Goal: Browse casually: Explore the website without a specific task or goal

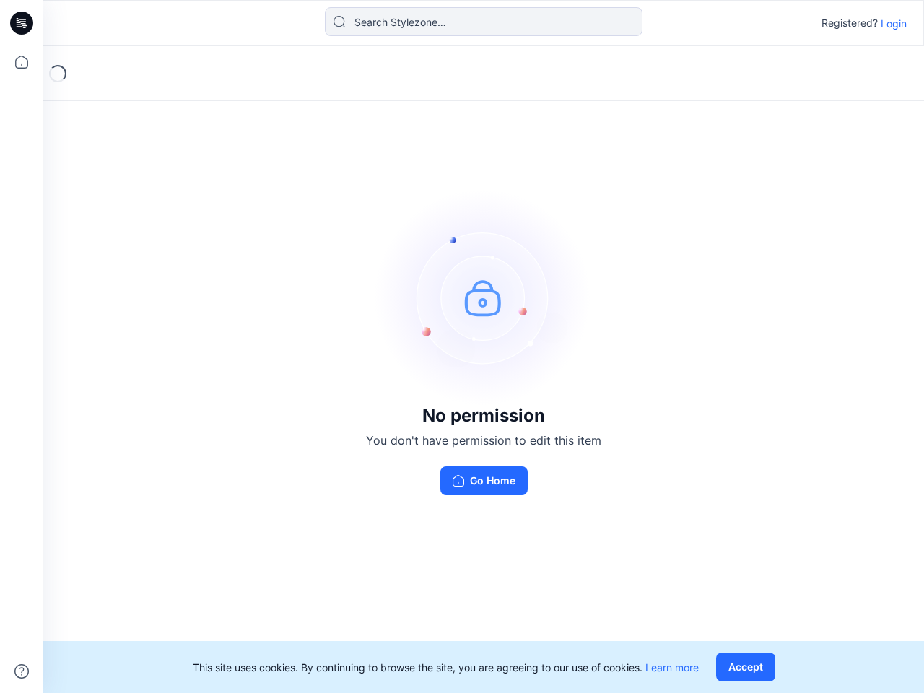
click at [462, 346] on img at bounding box center [483, 297] width 216 height 216
click at [22, 23] on icon at bounding box center [24, 23] width 6 height 1
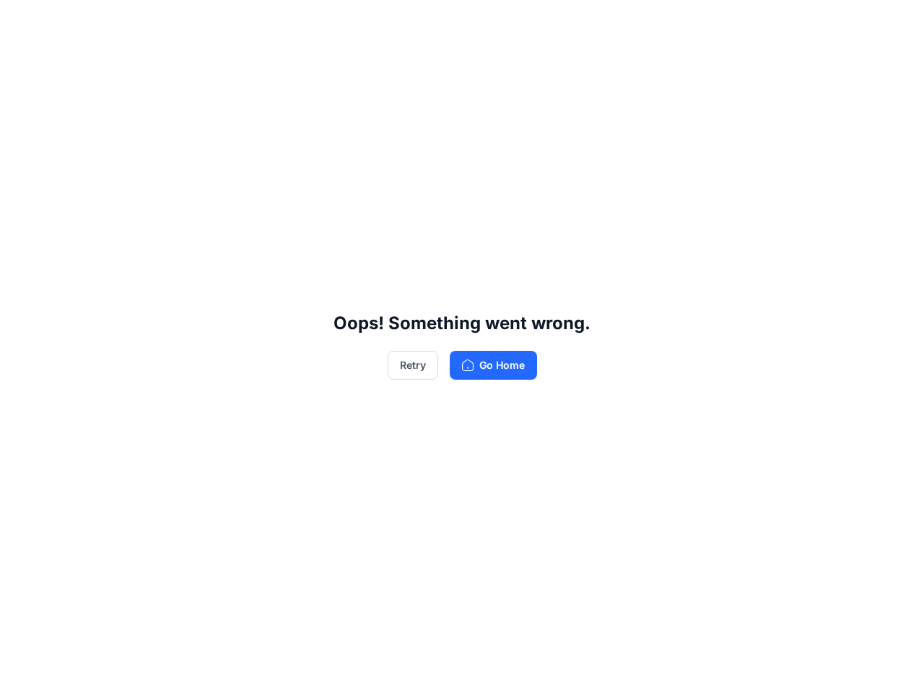
click at [22, 62] on div "Oops! Something went wrong. Retry Go Home" at bounding box center [462, 346] width 924 height 693
click at [22, 671] on div "Oops! Something went wrong. Retry Go Home" at bounding box center [462, 346] width 924 height 693
click at [483, 22] on div "Oops! Something went wrong. Retry Go Home" at bounding box center [462, 346] width 924 height 693
click at [893, 23] on div "Oops! Something went wrong. Retry Go Home" at bounding box center [462, 346] width 924 height 693
click at [748, 667] on div "Oops! Something went wrong. Retry Go Home" at bounding box center [462, 346] width 924 height 693
